Goal: Task Accomplishment & Management: Complete application form

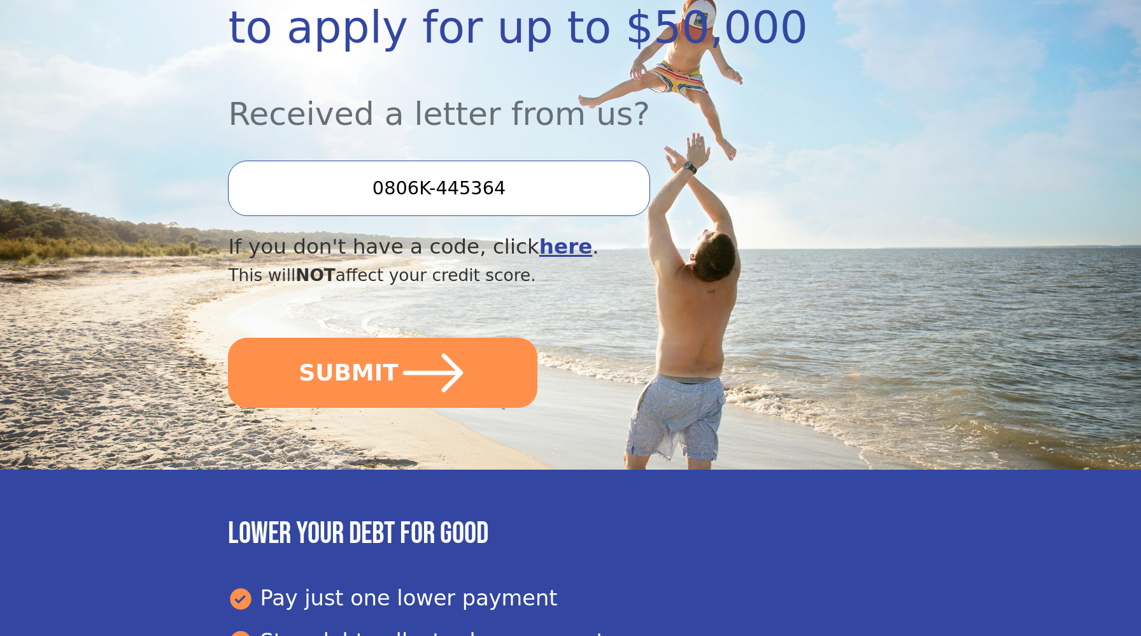
scroll to position [299, 0]
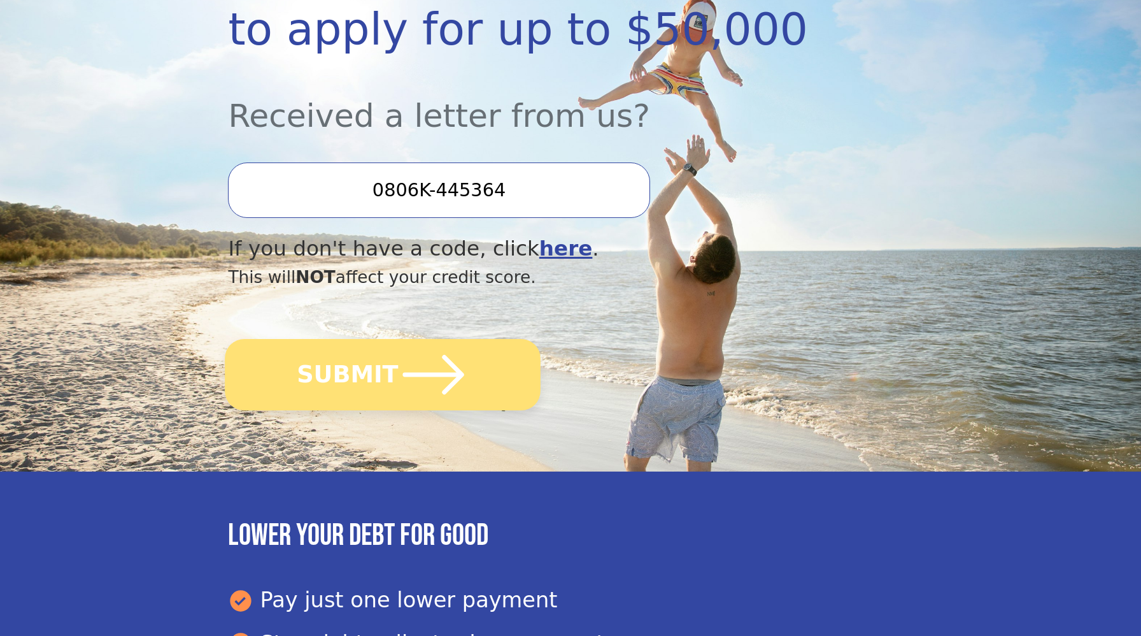
click at [444, 383] on icon "submit" at bounding box center [434, 374] width 70 height 70
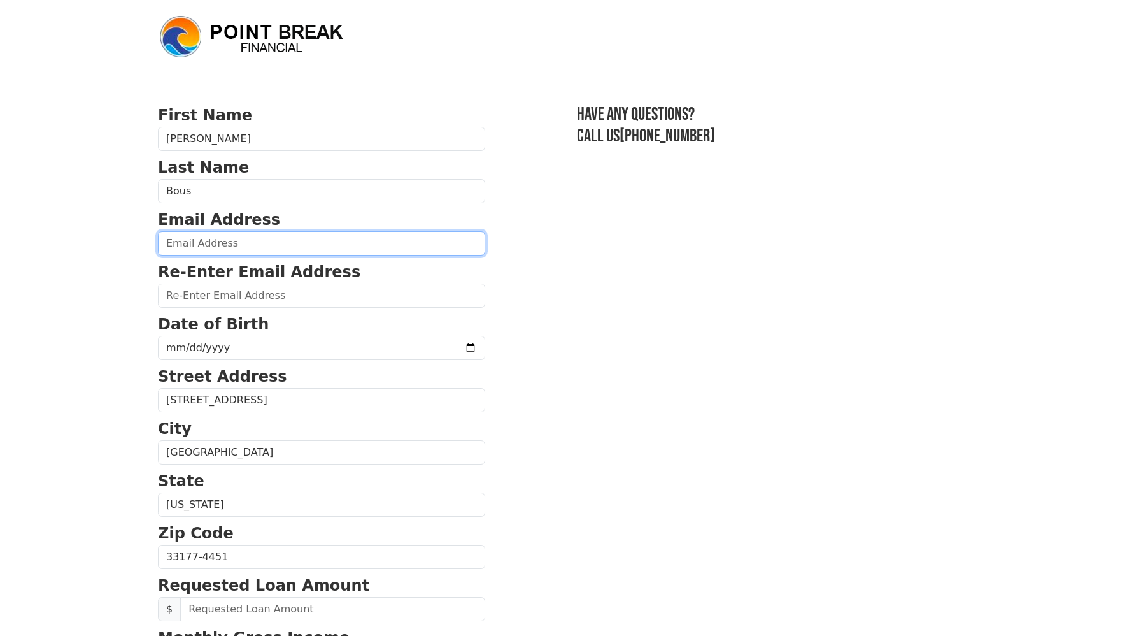
click at [223, 246] on input "email" at bounding box center [321, 243] width 327 height 24
type input "[EMAIL_ADDRESS][DOMAIN_NAME]"
type input "(786) 715-7000"
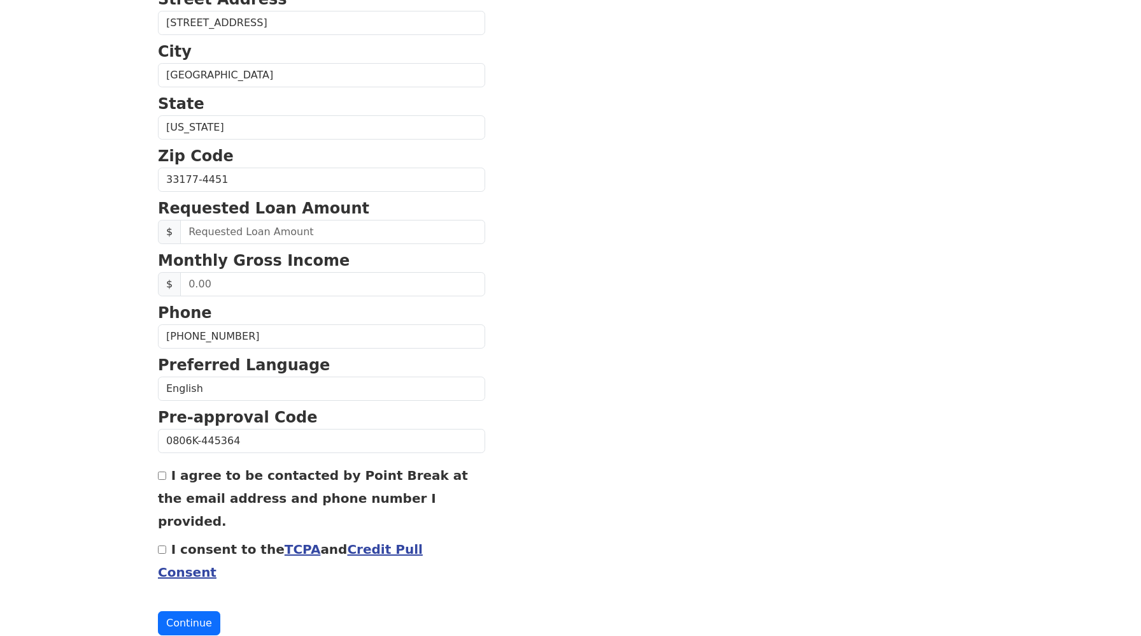
scroll to position [378, 0]
click at [231, 229] on input "text" at bounding box center [332, 231] width 305 height 24
type input "30,000.00"
click at [506, 241] on section "First Name Kenny Last Name Bous Email Address kennybous@gmail.com Re-Enter Emai…" at bounding box center [570, 180] width 825 height 908
click at [225, 282] on input "text" at bounding box center [332, 283] width 305 height 24
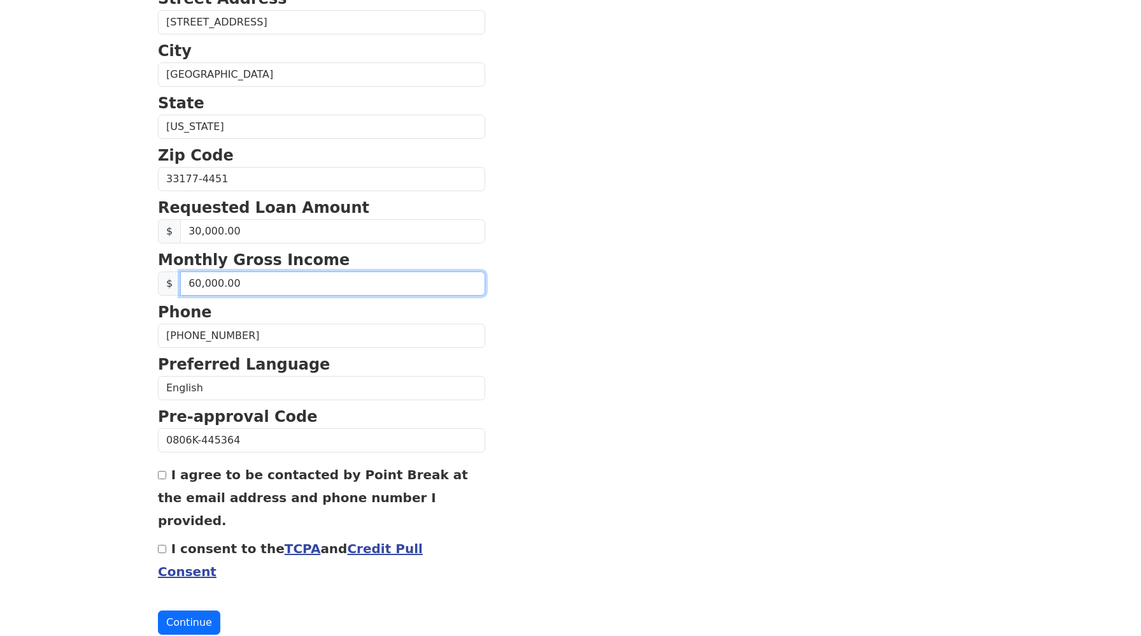
type input "6,000.00"
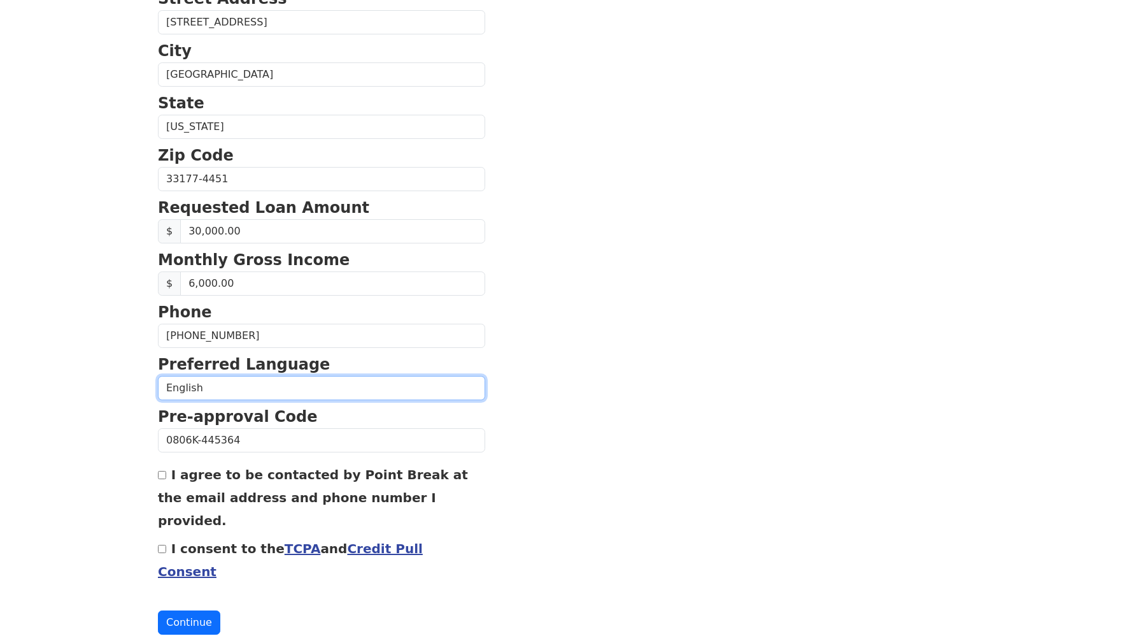
click at [248, 385] on select "English Spanish" at bounding box center [321, 388] width 327 height 24
select select "Spanish"
click at [160, 477] on input "I agree to be contacted by Point Break at the email address and phone number I …" at bounding box center [162, 475] width 8 height 8
checkbox input "true"
click at [161, 545] on input "I consent to the TCPA and Credit Pull Consent" at bounding box center [162, 549] width 8 height 8
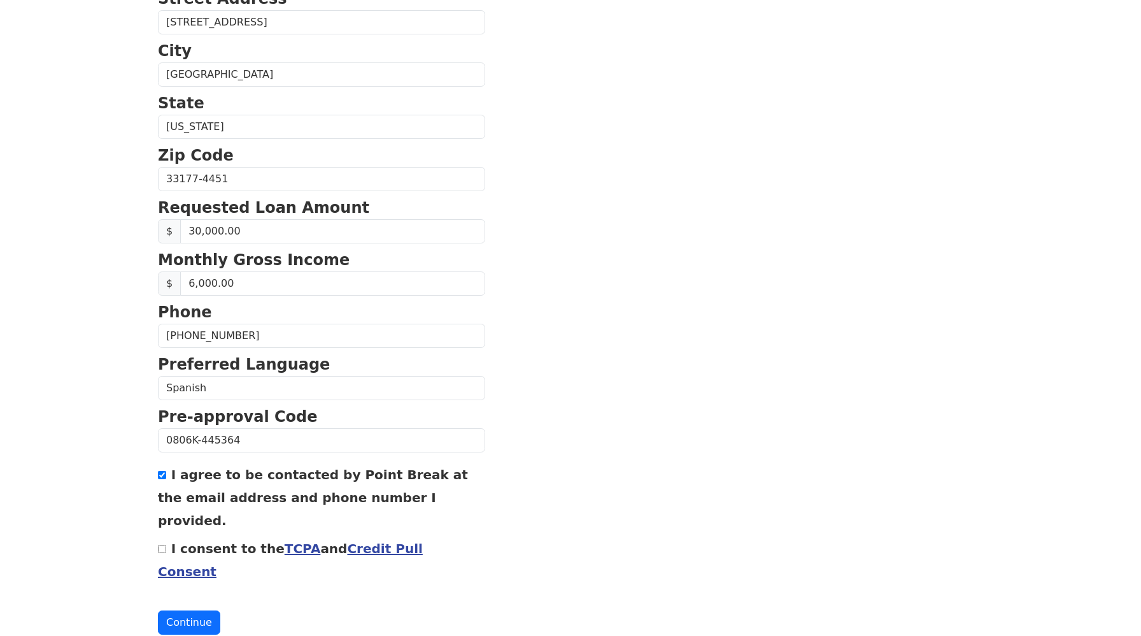
checkbox input "true"
click at [184, 610] on button "Continue" at bounding box center [189, 622] width 62 height 24
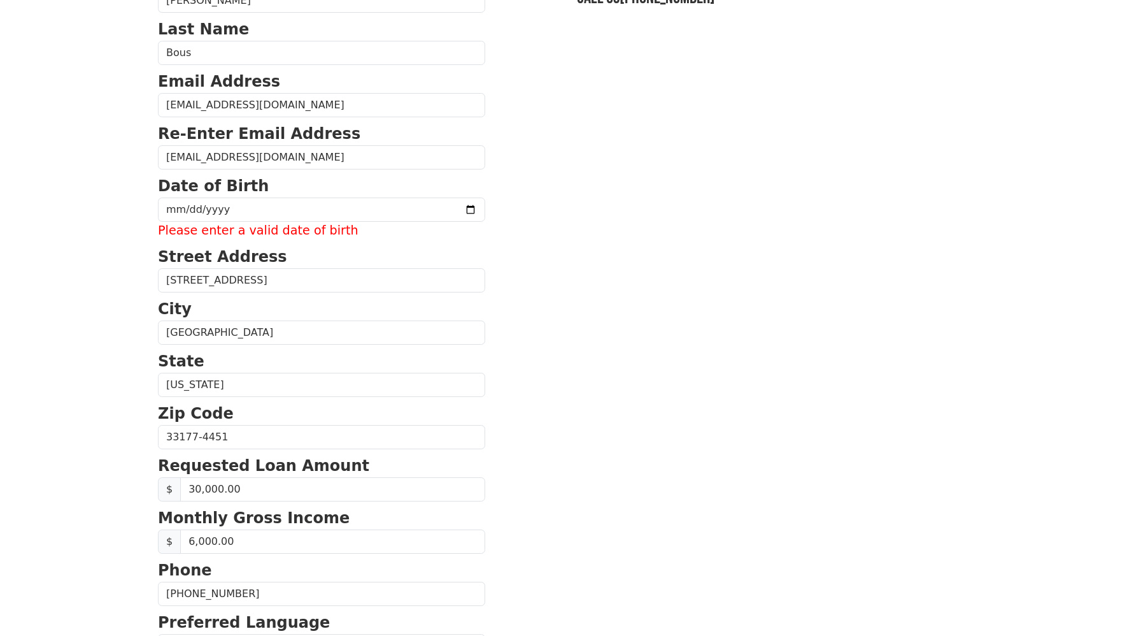
scroll to position [141, 0]
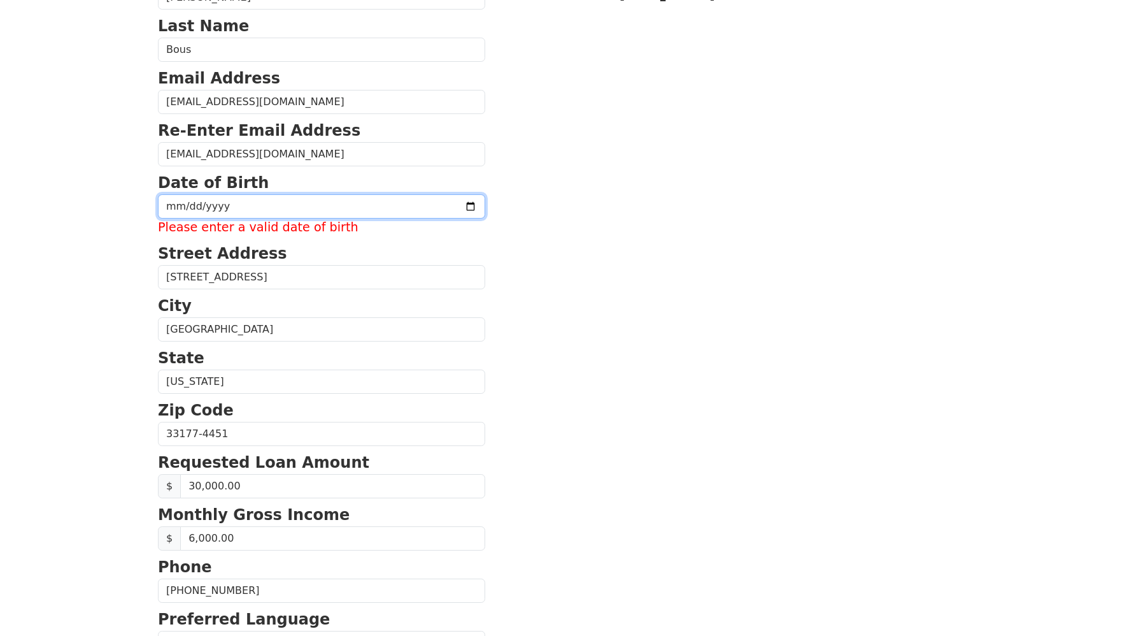
click at [180, 208] on input "date" at bounding box center [321, 206] width 327 height 24
type input "1979-11-26"
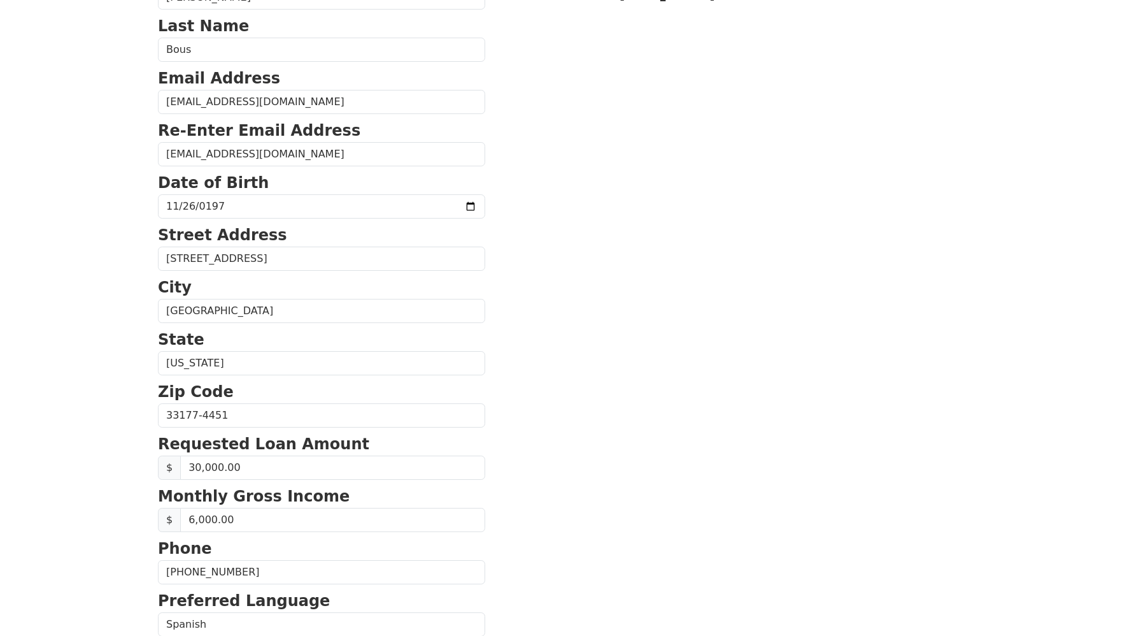
click at [609, 293] on section "First Name Kenny Last Name Bous Email Address kennybous@gmail.com Re-Enter Emai…" at bounding box center [570, 416] width 825 height 908
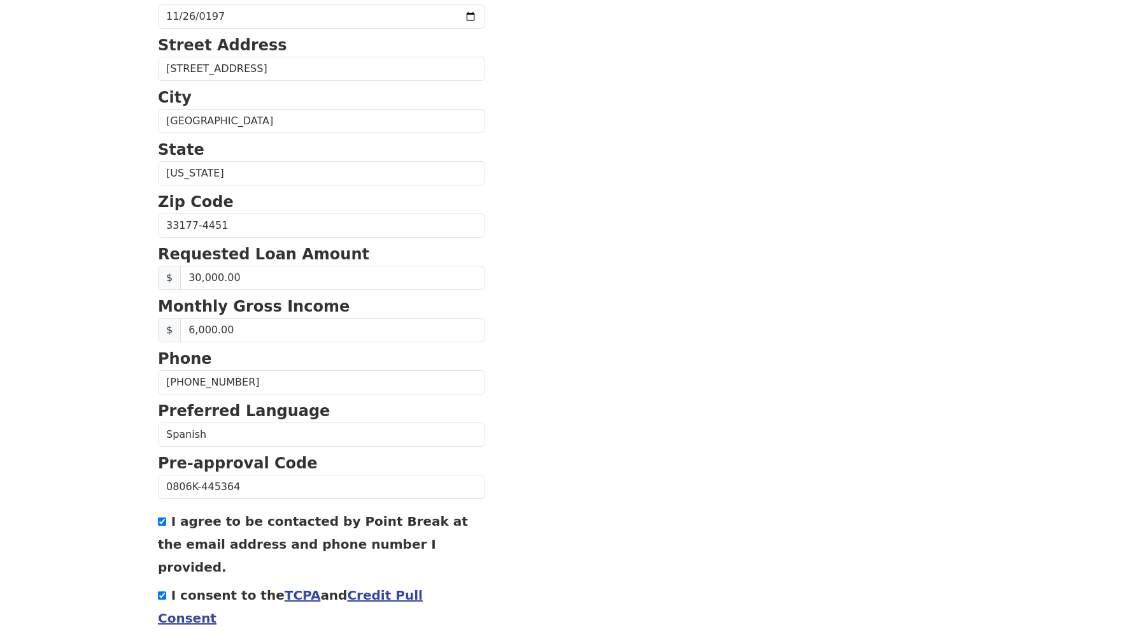
scroll to position [378, 0]
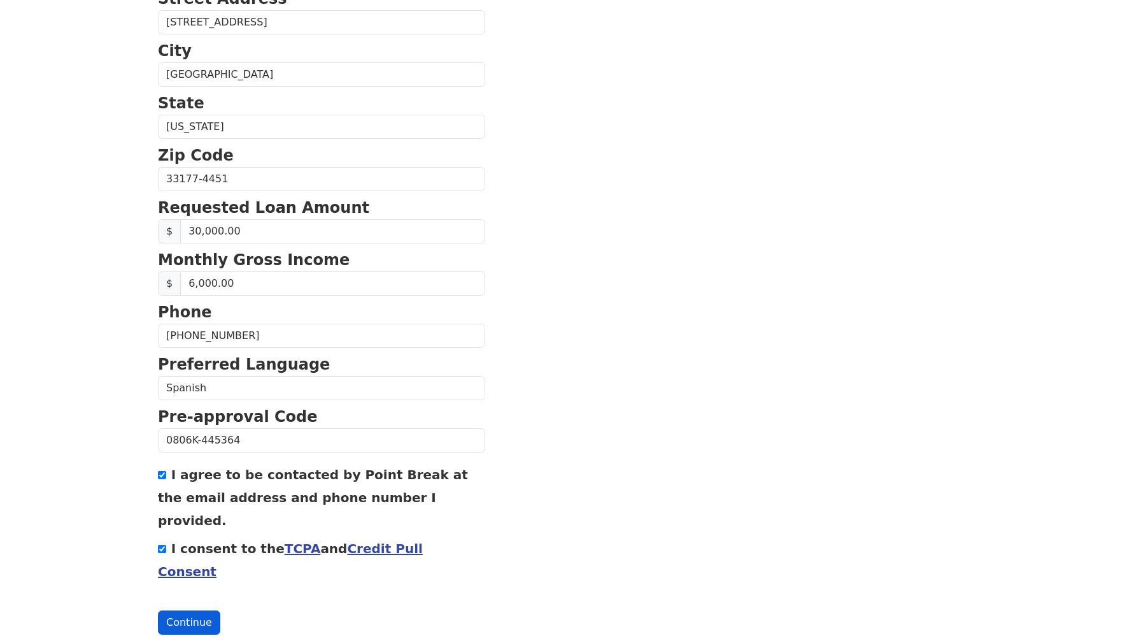
click at [180, 610] on button "Continue" at bounding box center [189, 622] width 62 height 24
